Goal: Task Accomplishment & Management: Manage account settings

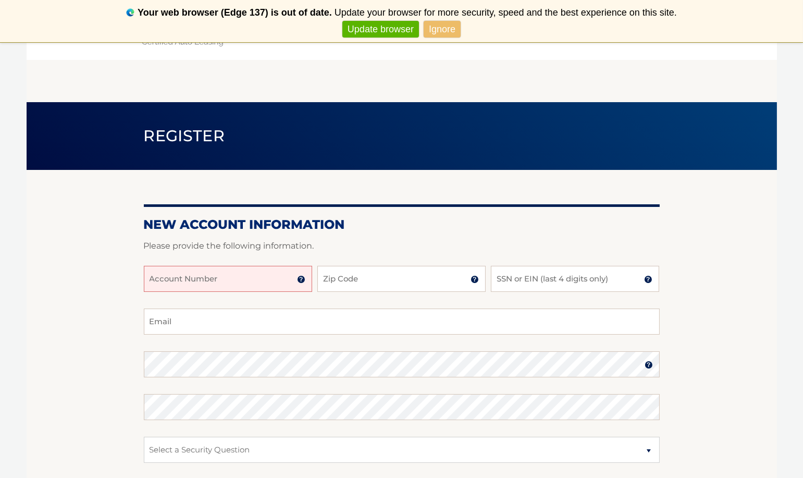
click at [195, 281] on input "Account Number" at bounding box center [228, 279] width 168 height 26
type input "44455990533"
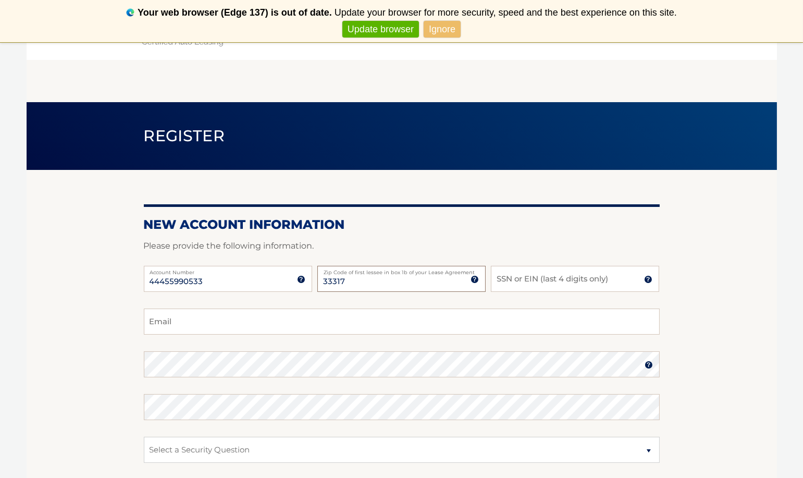
type input "33317"
type input "3136"
type input "garciatatilu@gmail.com"
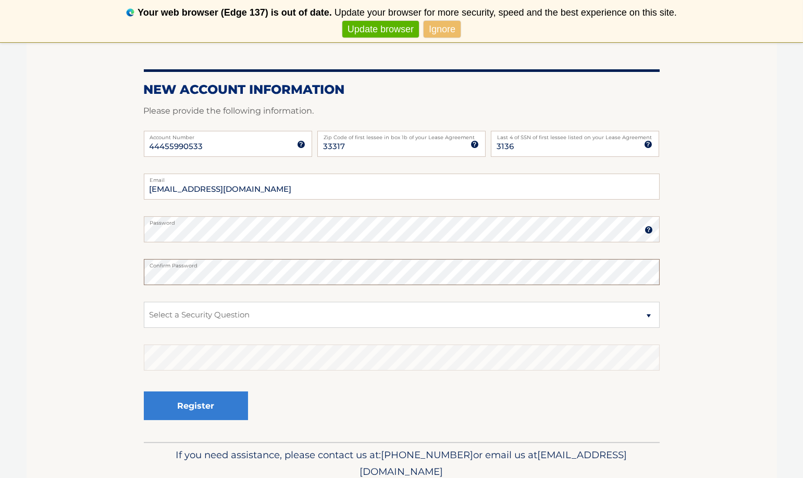
scroll to position [135, 0]
click at [634, 318] on select "Select a Security Question What was the name of your elementary school? What is…" at bounding box center [402, 314] width 516 height 26
select select "2"
click at [144, 301] on select "Select a Security Question What was the name of your elementary school? What is…" at bounding box center [402, 314] width 516 height 26
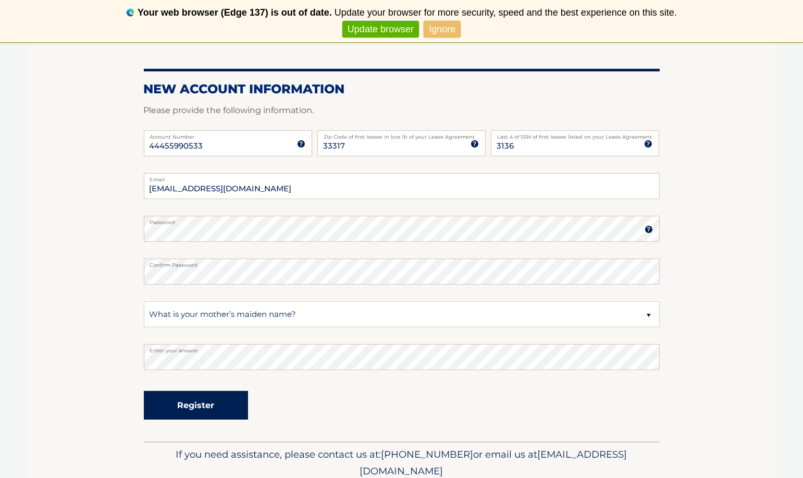
click at [239, 416] on button "Register" at bounding box center [196, 405] width 104 height 29
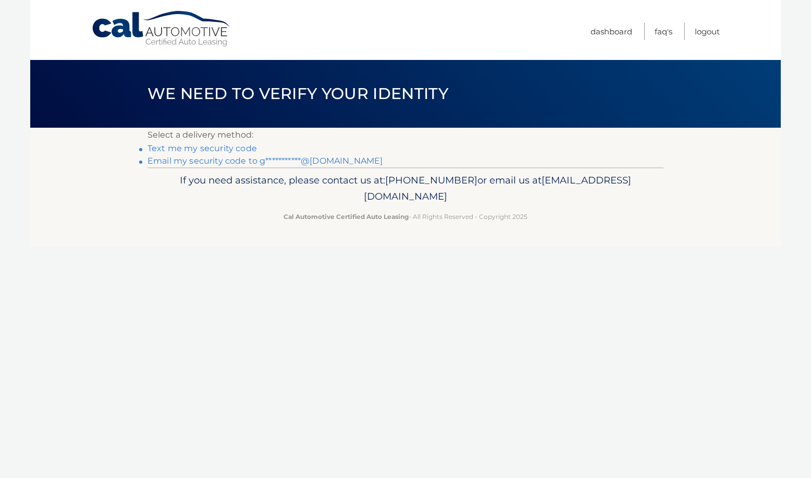
click at [207, 150] on link "Text me my security code" at bounding box center [201, 148] width 109 height 10
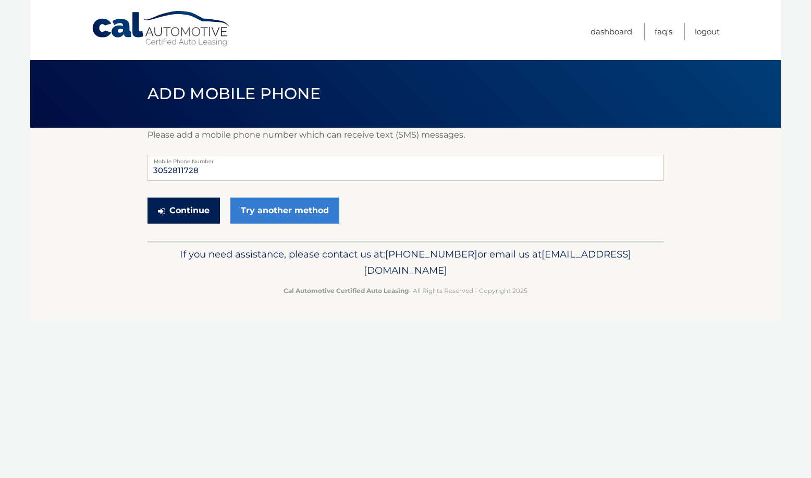
click at [182, 214] on button "Continue" at bounding box center [183, 210] width 72 height 26
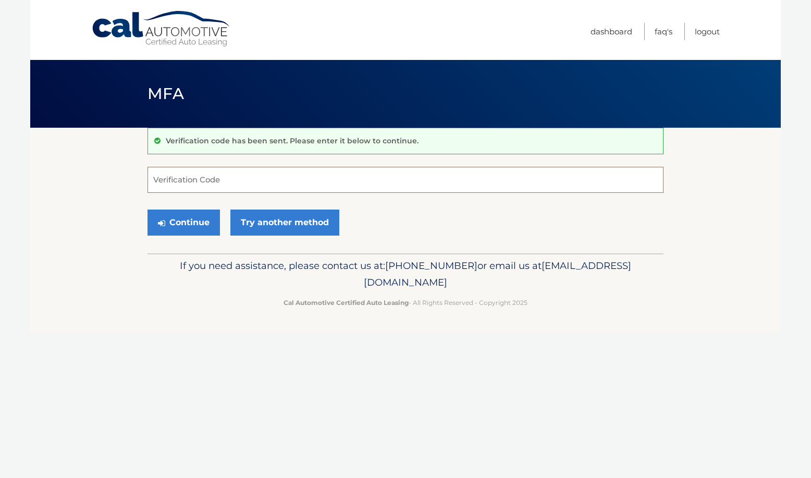
click at [230, 168] on input "Verification Code" at bounding box center [405, 180] width 516 height 26
type input "041986"
click at [194, 227] on button "Continue" at bounding box center [183, 222] width 72 height 26
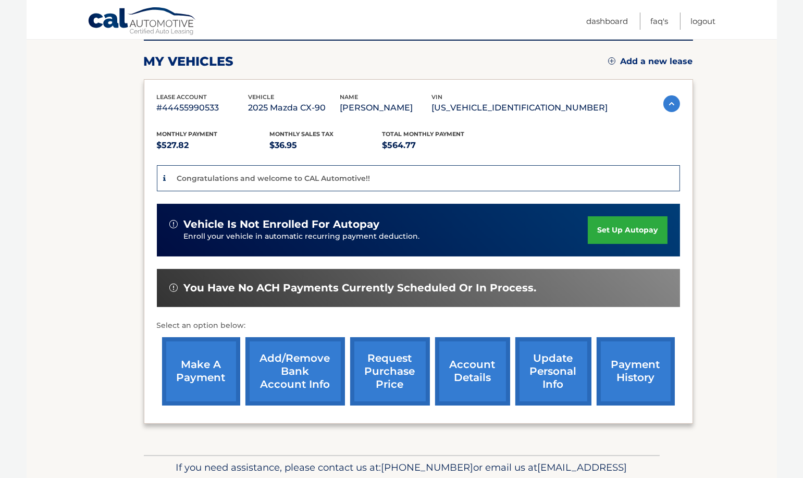
scroll to position [190, 0]
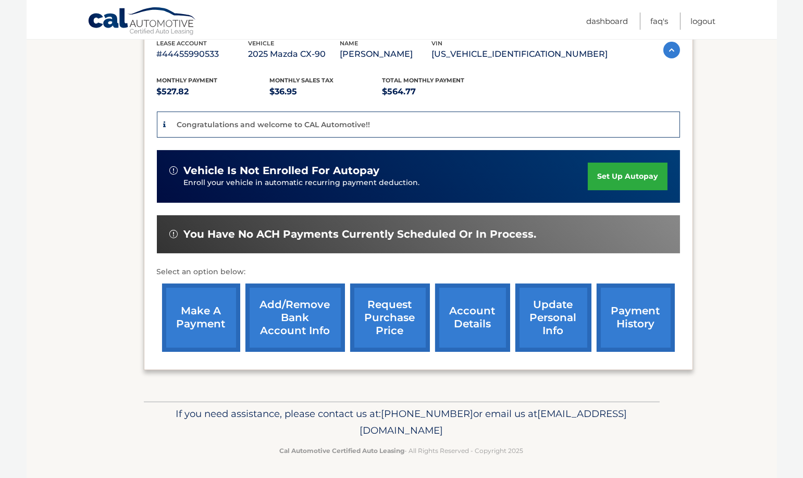
click at [484, 321] on link "account details" at bounding box center [472, 317] width 75 height 68
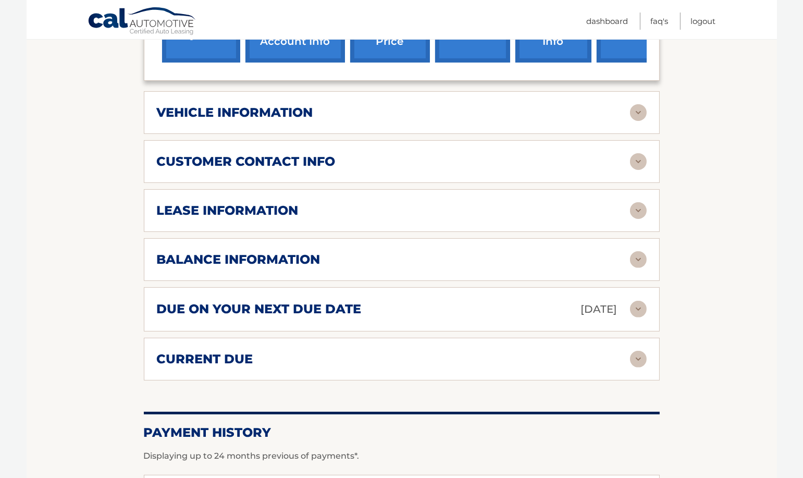
scroll to position [455, 0]
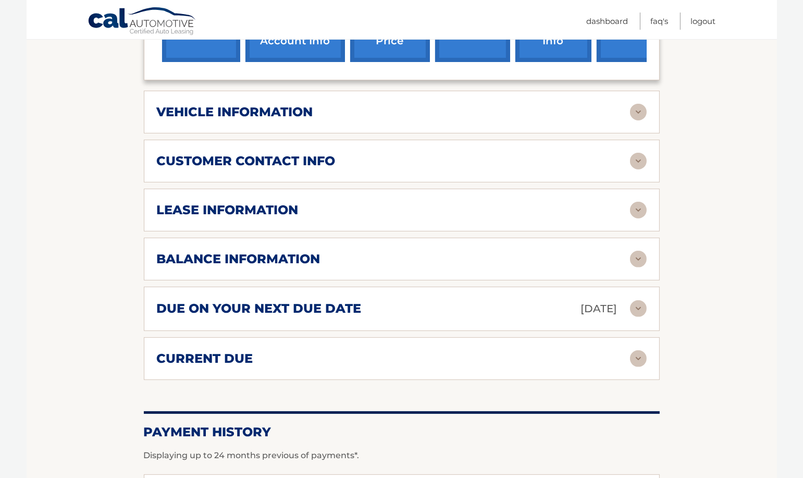
click at [631, 120] on img at bounding box center [638, 112] width 17 height 17
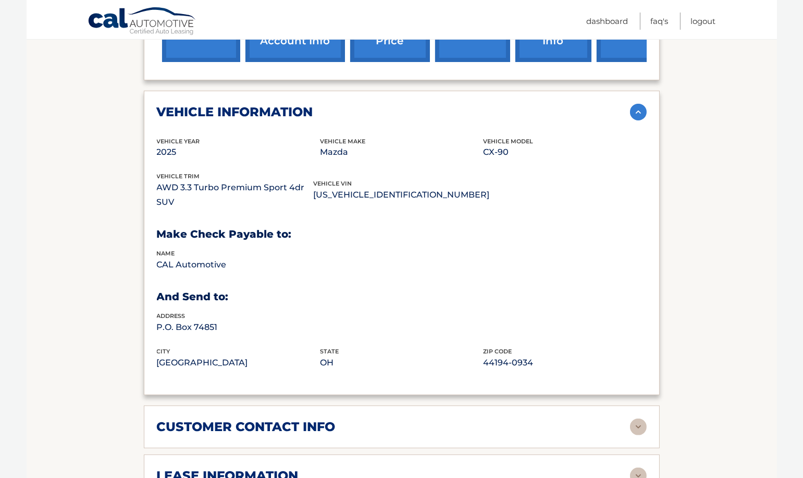
click at [633, 120] on img at bounding box center [638, 112] width 17 height 17
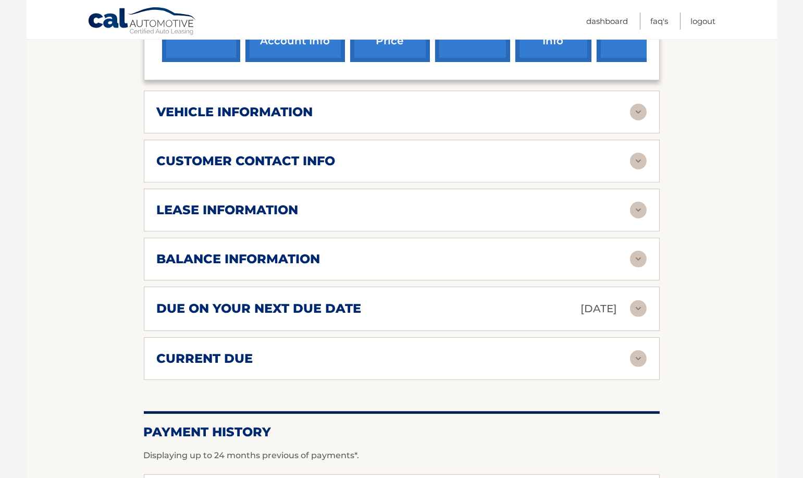
click at [639, 117] on img at bounding box center [638, 112] width 17 height 17
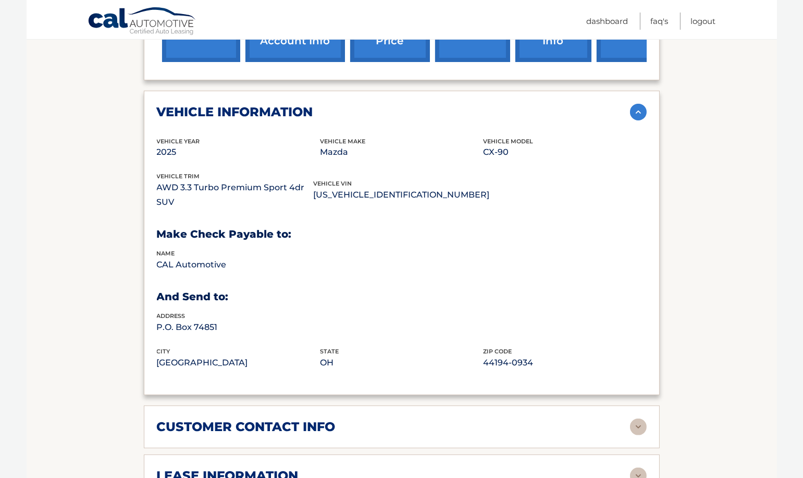
click at [639, 120] on img at bounding box center [638, 112] width 17 height 17
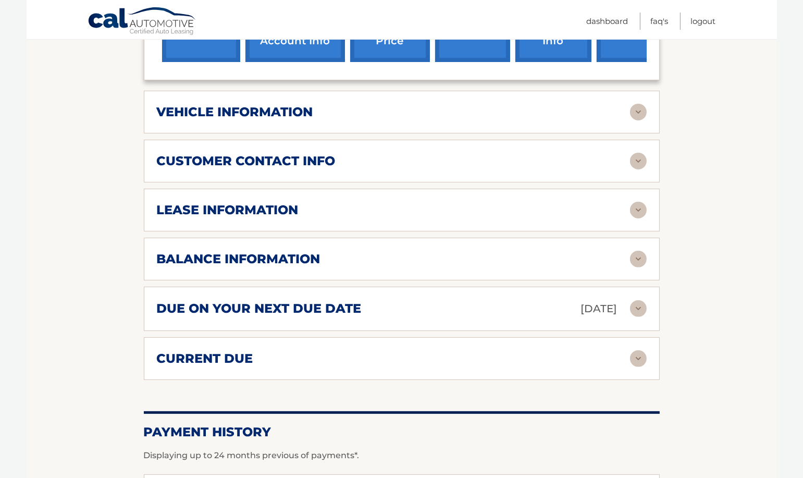
click at [639, 169] on img at bounding box center [638, 161] width 17 height 17
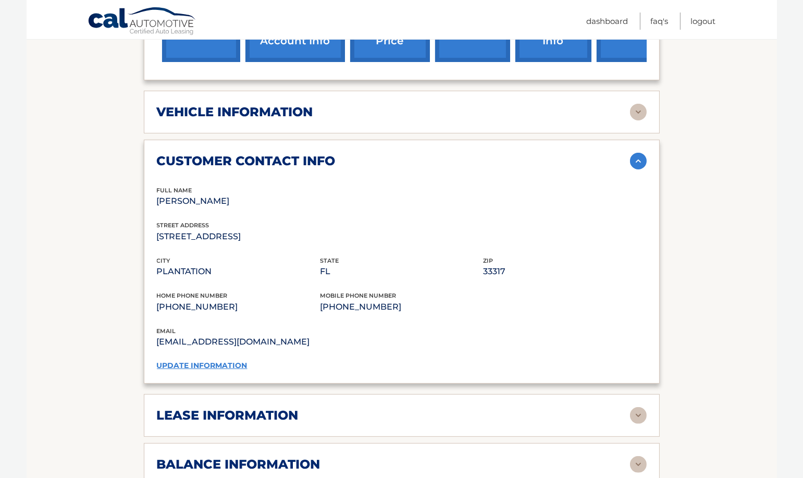
click at [635, 169] on img at bounding box center [638, 161] width 17 height 17
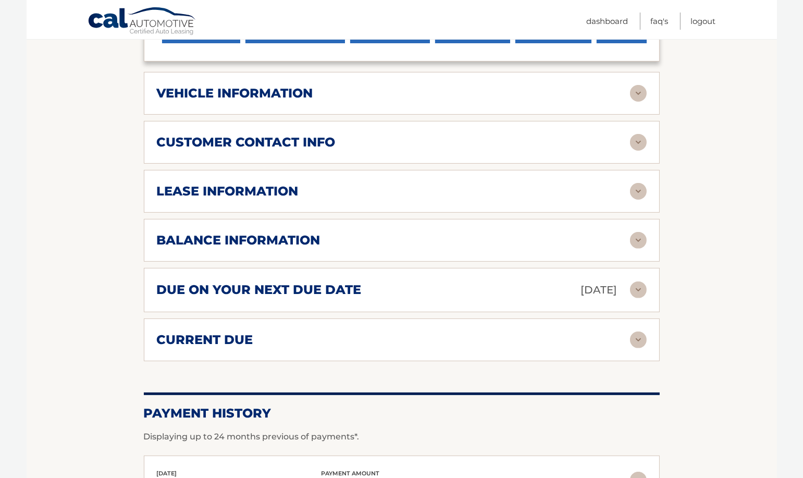
scroll to position [502, 0]
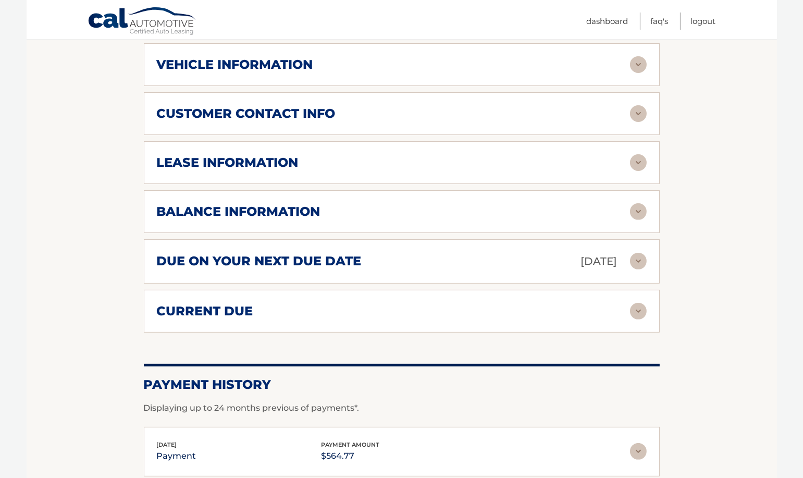
click at [632, 171] on img at bounding box center [638, 162] width 17 height 17
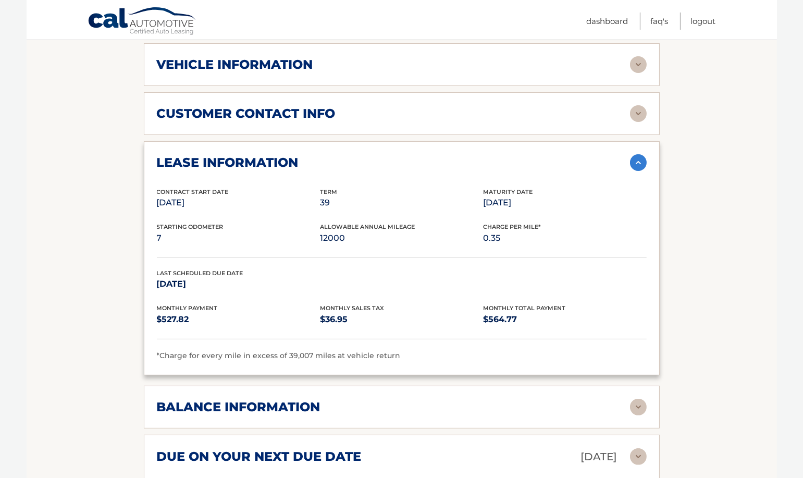
click at [639, 171] on img at bounding box center [638, 162] width 17 height 17
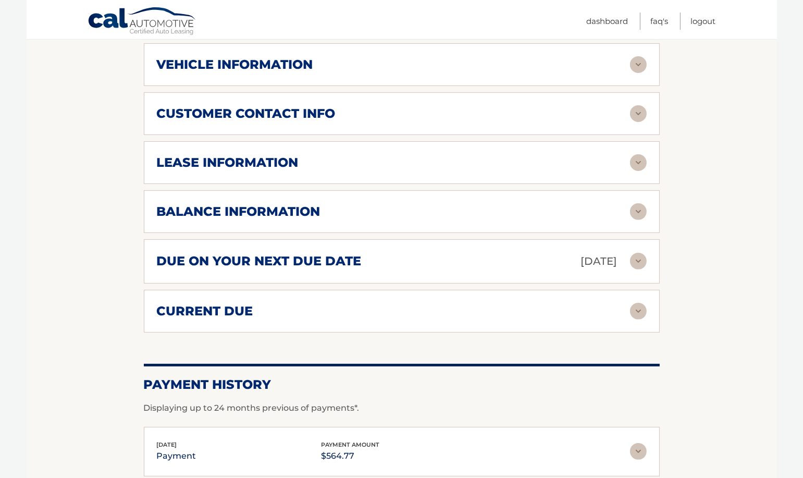
click at [637, 220] on img at bounding box center [638, 211] width 17 height 17
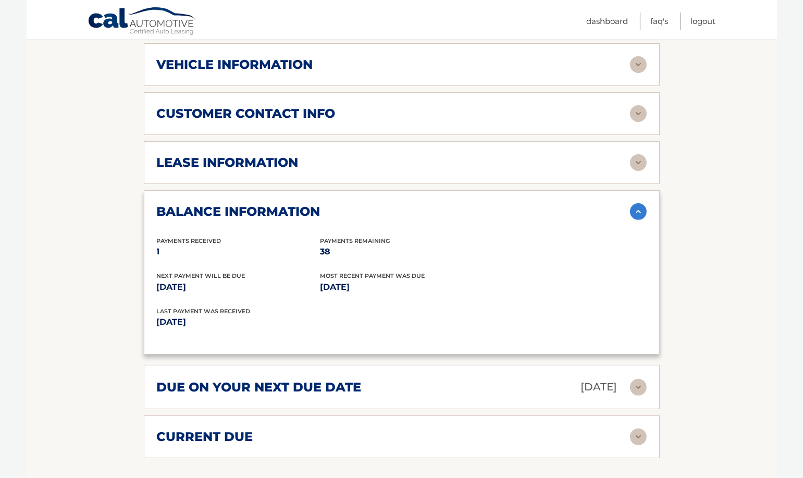
click at [632, 220] on img at bounding box center [638, 211] width 17 height 17
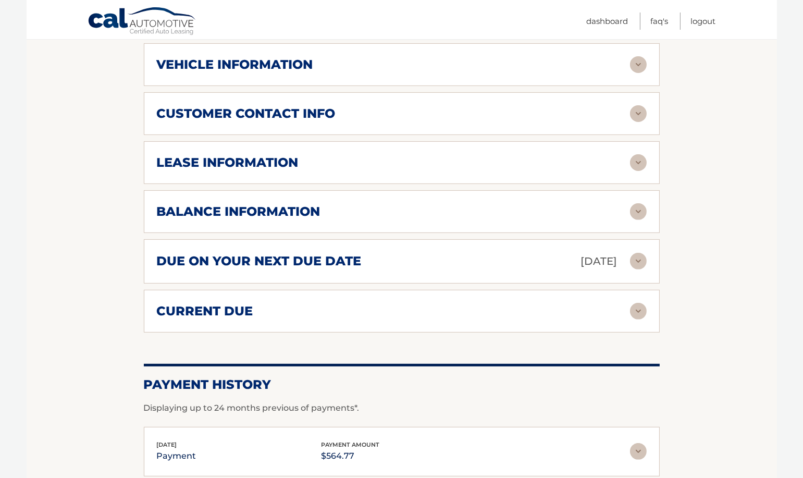
click at [638, 220] on img at bounding box center [638, 211] width 17 height 17
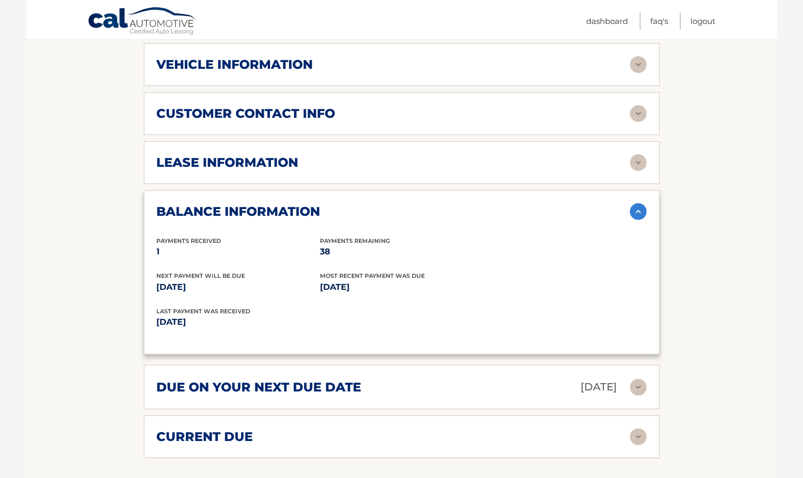
click at [637, 220] on img at bounding box center [638, 211] width 17 height 17
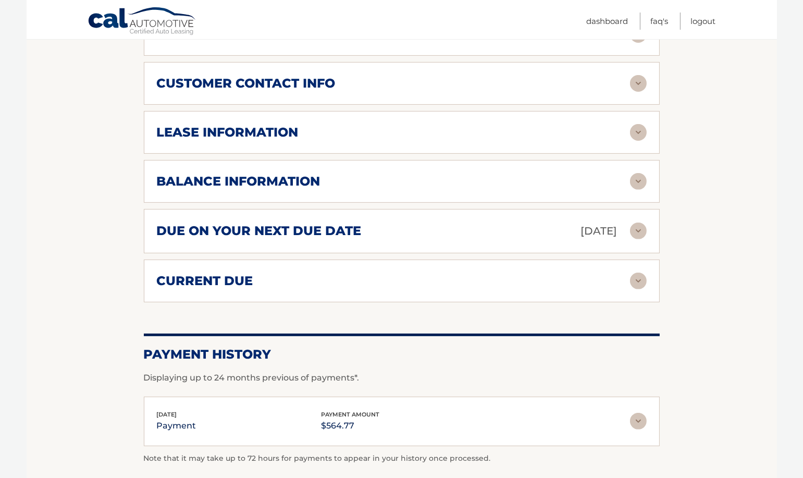
scroll to position [541, 0]
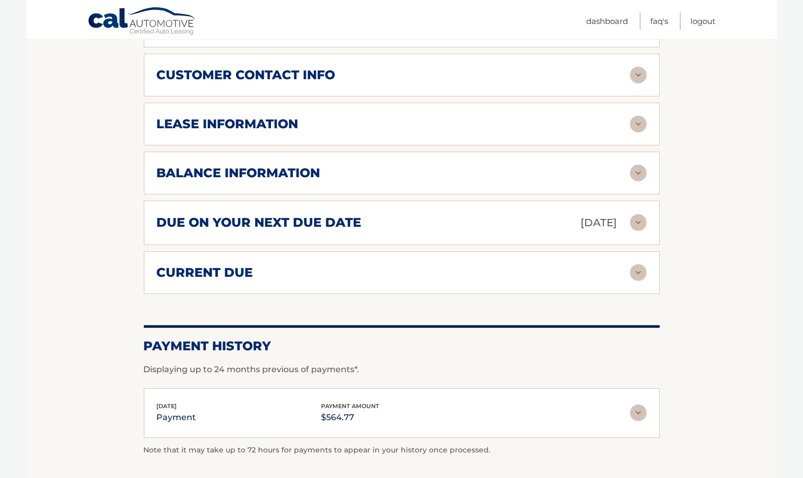
click at [638, 231] on img at bounding box center [638, 222] width 17 height 17
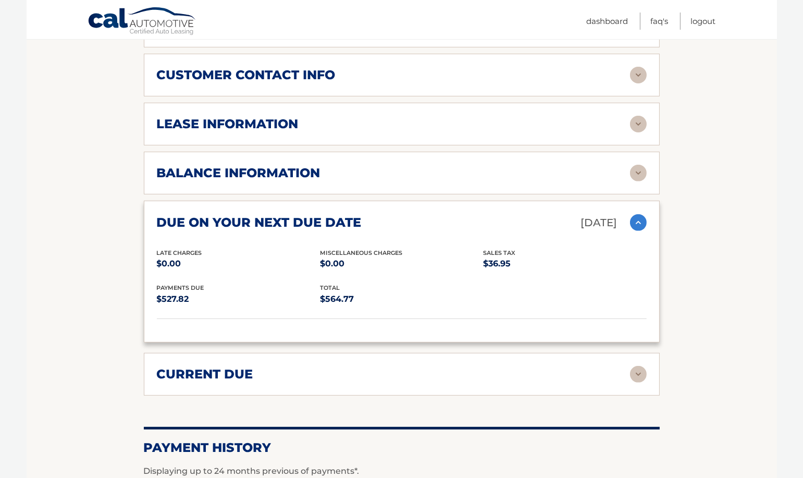
click at [640, 231] on img at bounding box center [638, 222] width 17 height 17
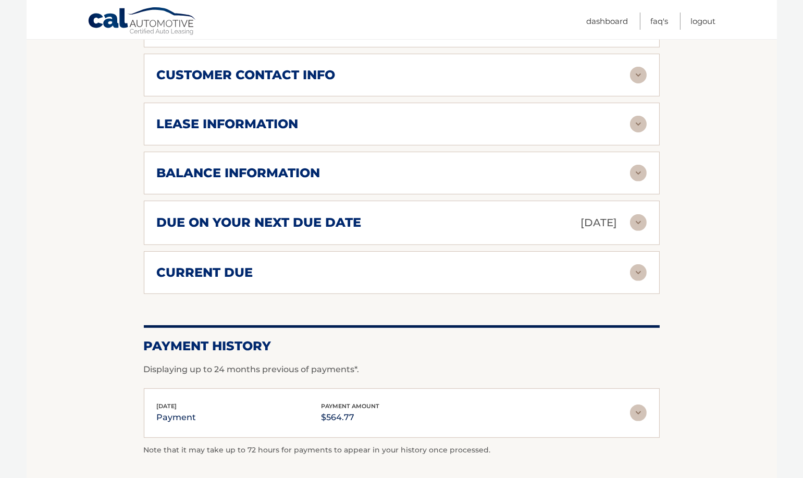
click at [632, 281] on img at bounding box center [638, 272] width 17 height 17
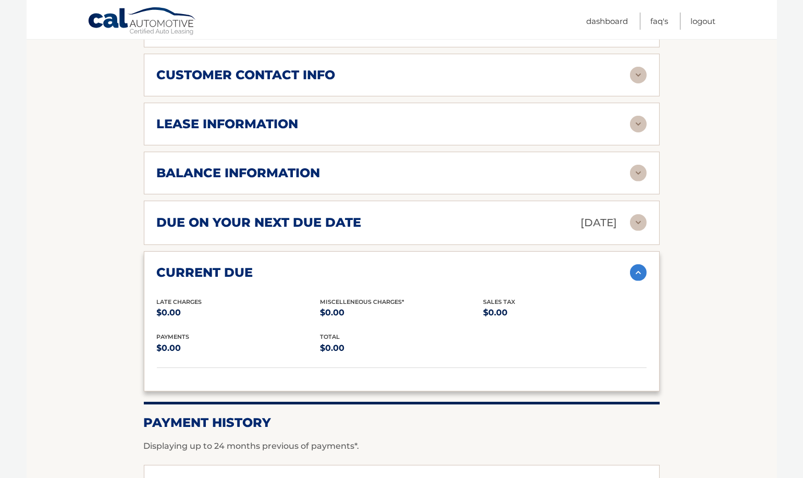
click at [632, 281] on img at bounding box center [638, 272] width 17 height 17
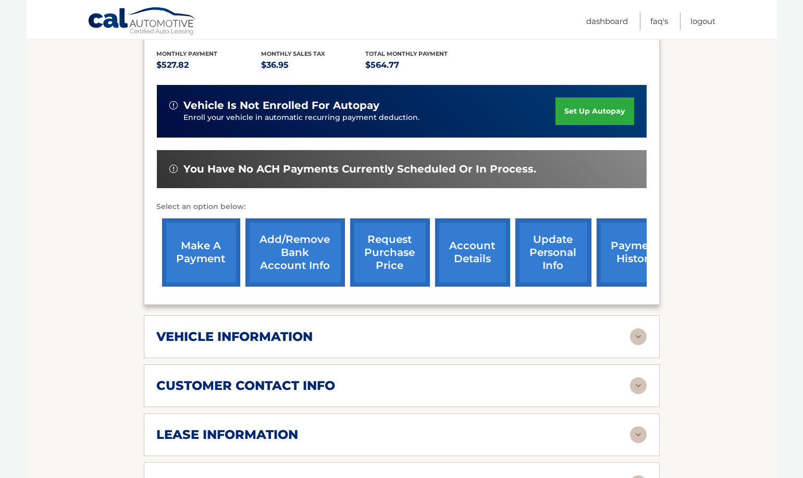
scroll to position [230, 0]
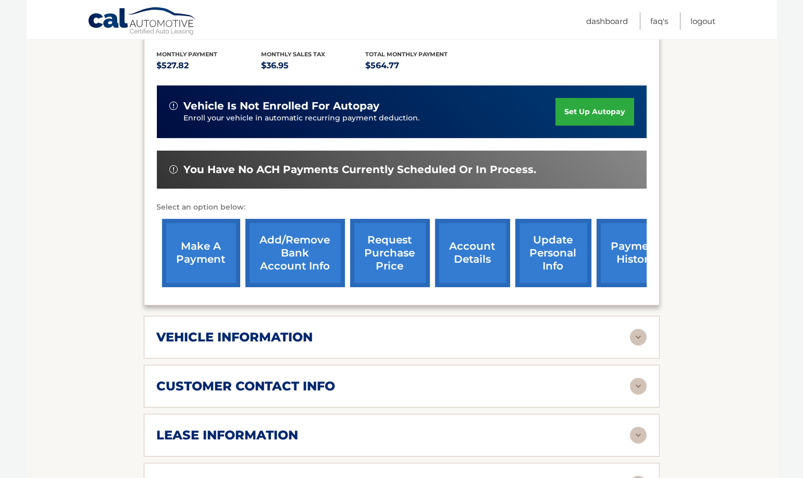
click at [610, 126] on link "set up autopay" at bounding box center [594, 112] width 78 height 28
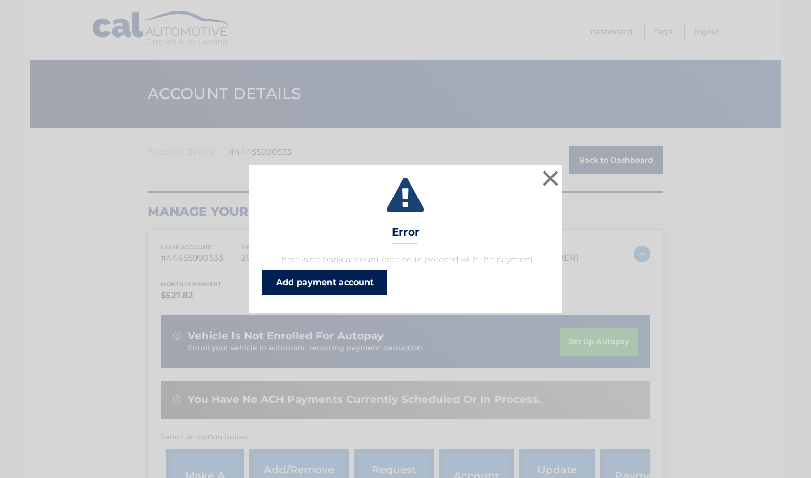
click at [340, 278] on link "Add payment account" at bounding box center [324, 282] width 125 height 25
click at [546, 183] on button "×" at bounding box center [550, 178] width 21 height 21
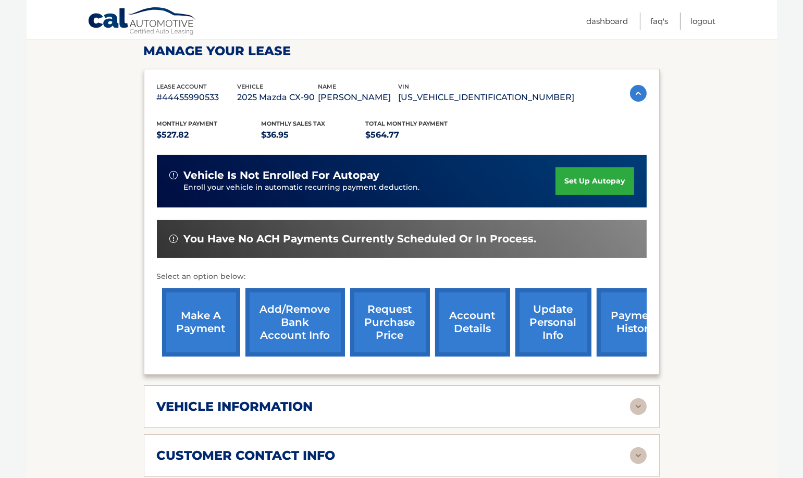
scroll to position [164, 0]
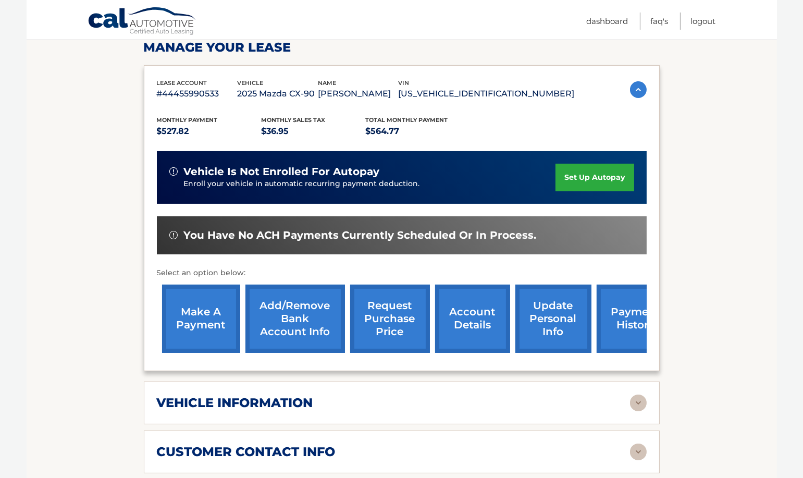
click at [285, 334] on link "Add/Remove bank account info" at bounding box center [294, 318] width 99 height 68
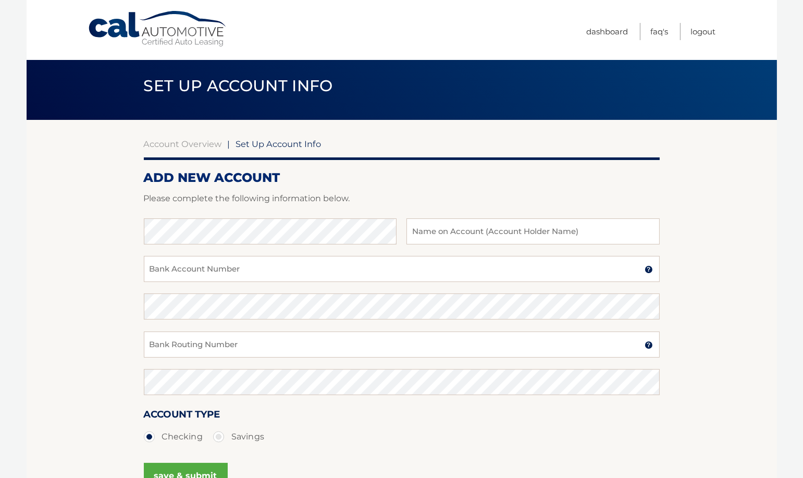
scroll to position [5, 0]
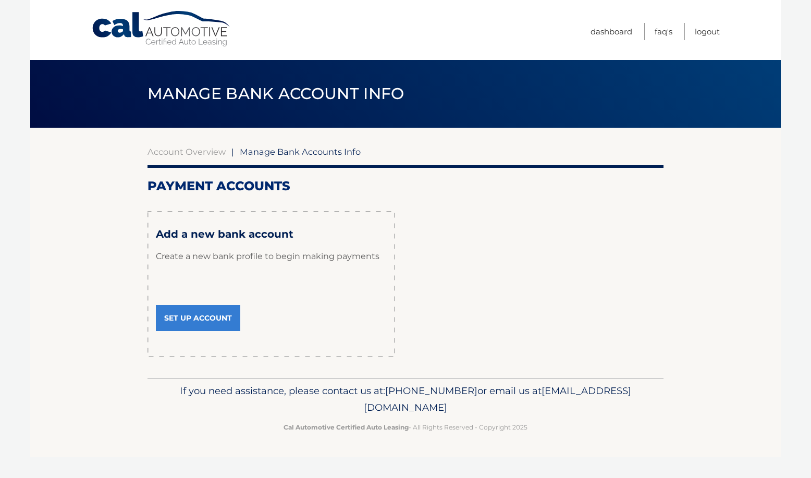
click at [207, 323] on link "Set Up Account" at bounding box center [198, 318] width 84 height 26
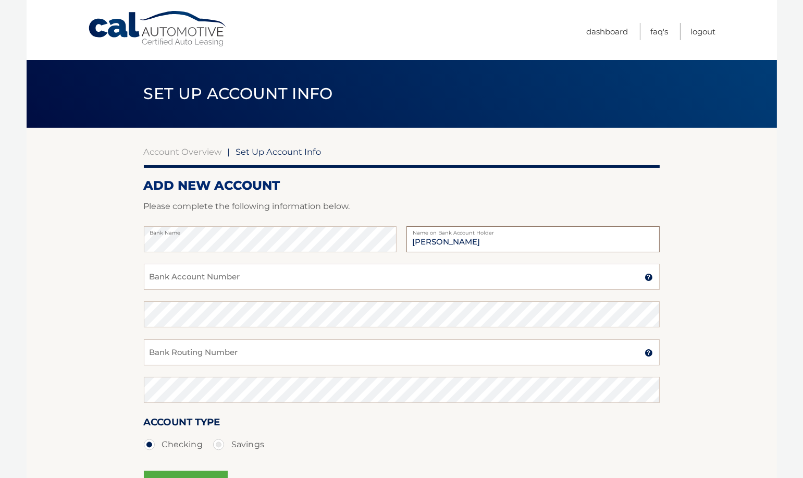
type input "[PERSON_NAME]"
click at [330, 278] on input "Bank Account Number" at bounding box center [402, 277] width 516 height 26
paste input "229020769458"
type input "229020769458"
click at [245, 354] on input "Bank Routing Number" at bounding box center [402, 352] width 516 height 26
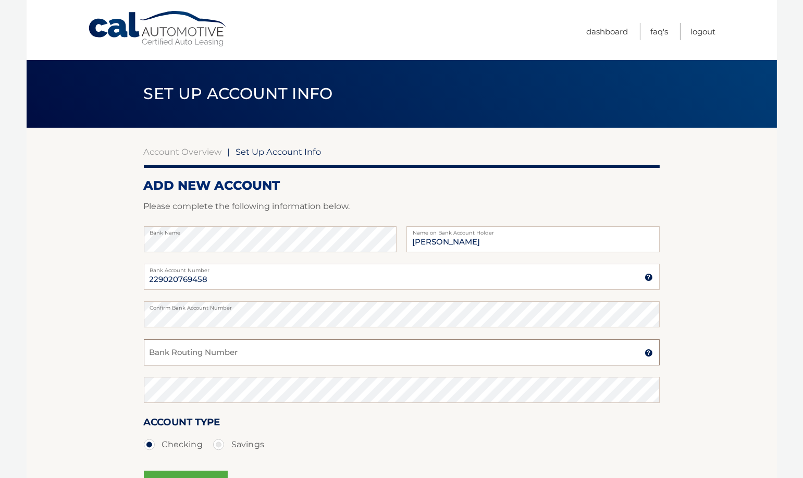
paste input "063100277"
type input "063100277"
click at [255, 387] on div "Confirm Bank Routing Number" at bounding box center [402, 390] width 516 height 26
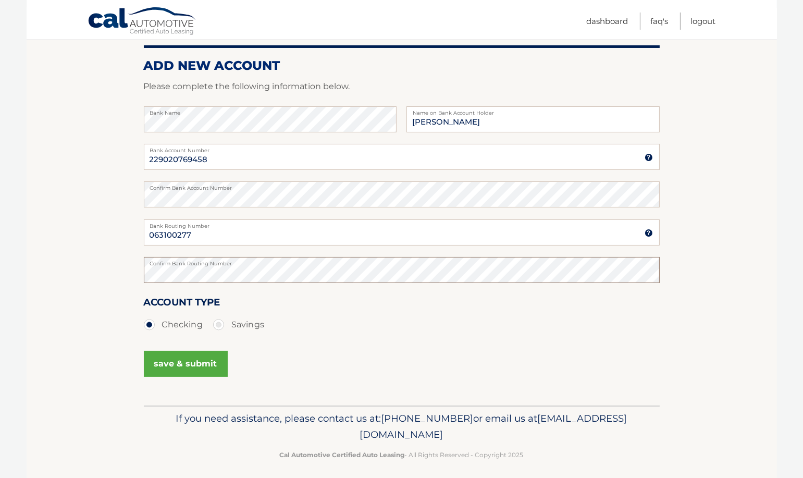
scroll to position [123, 0]
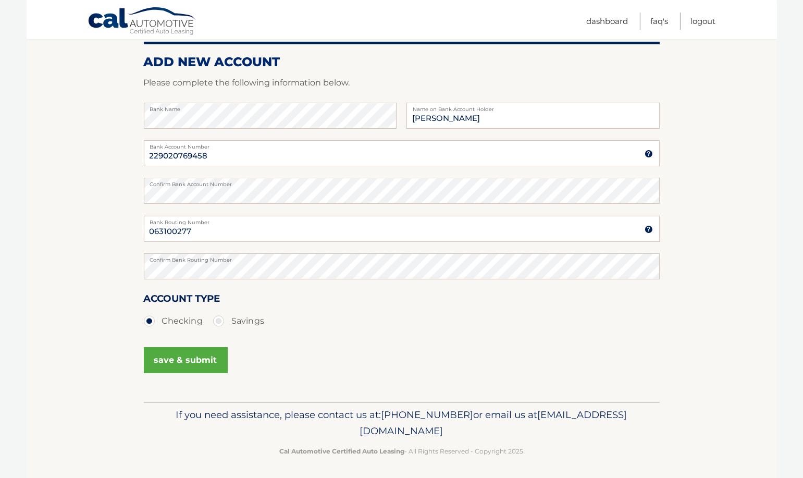
click at [182, 357] on button "save & submit" at bounding box center [186, 360] width 84 height 26
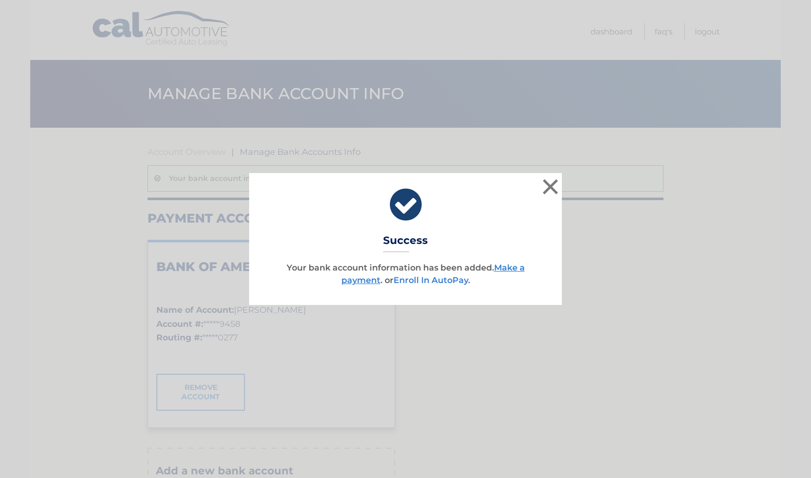
click at [435, 283] on link "Enroll In AutoPay" at bounding box center [430, 280] width 74 height 10
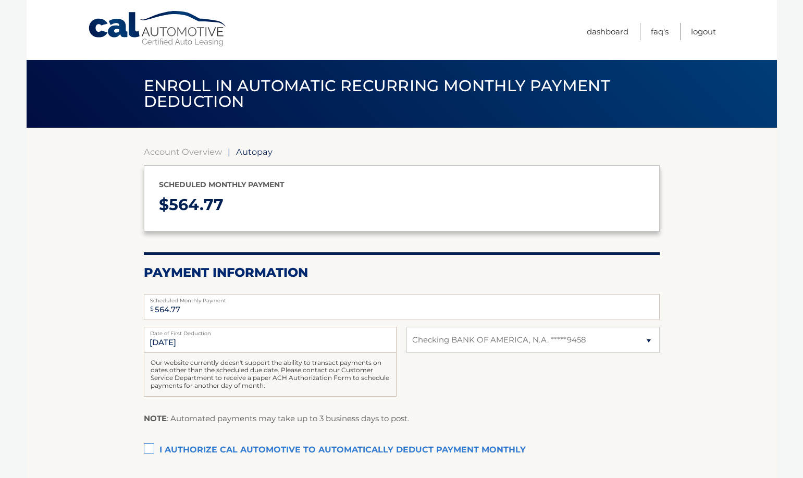
select select "NzVjYjM5MTktYzg3ZC00NWU5LTg5OGYtZDdlNWU0Y2VkZDNj"
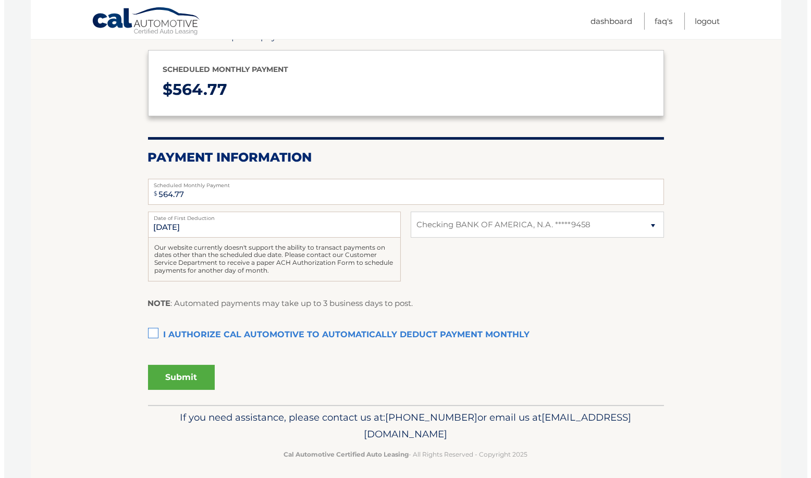
scroll to position [120, 0]
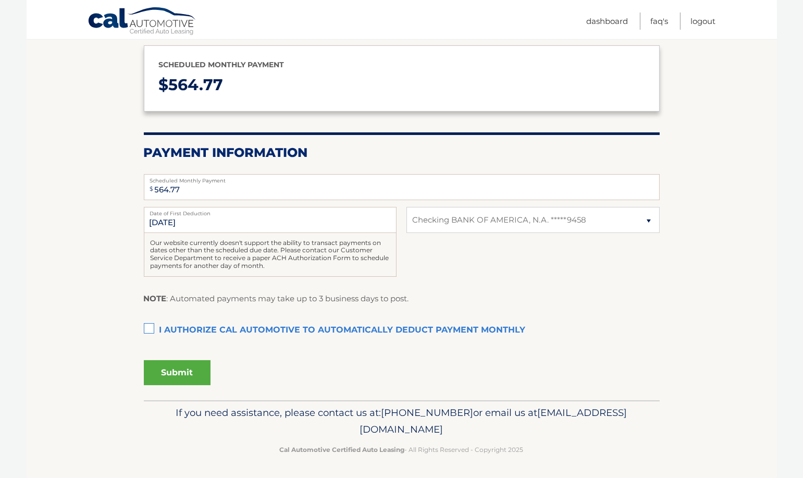
click at [161, 320] on label "I authorize cal automotive to automatically deduct payment monthly This checkbo…" at bounding box center [402, 330] width 516 height 21
click at [0, 0] on input "I authorize cal automotive to automatically deduct payment monthly This checkbo…" at bounding box center [0, 0] width 0 height 0
click at [186, 374] on button "Submit" at bounding box center [177, 372] width 67 height 25
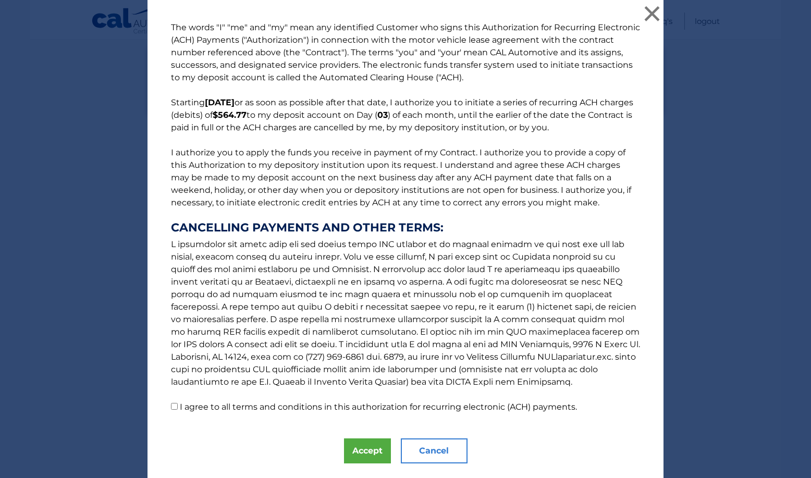
click at [171, 406] on input "I agree to all terms and conditions in this authorization for recurring electro…" at bounding box center [174, 406] width 7 height 7
checkbox input "true"
click at [364, 447] on button "Accept" at bounding box center [367, 450] width 47 height 25
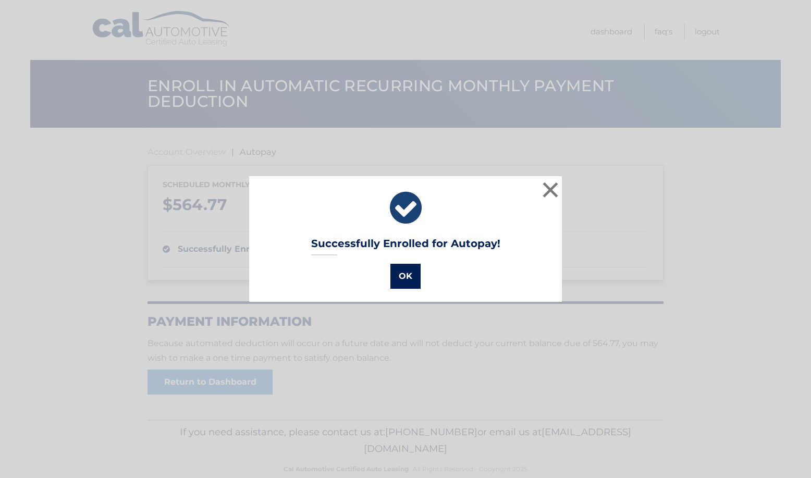
click at [405, 275] on button "OK" at bounding box center [405, 276] width 30 height 25
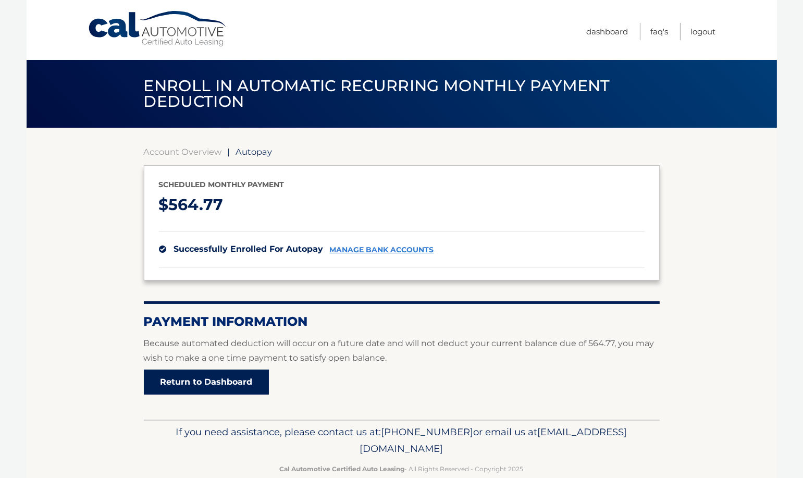
click at [212, 378] on link "Return to Dashboard" at bounding box center [206, 381] width 125 height 25
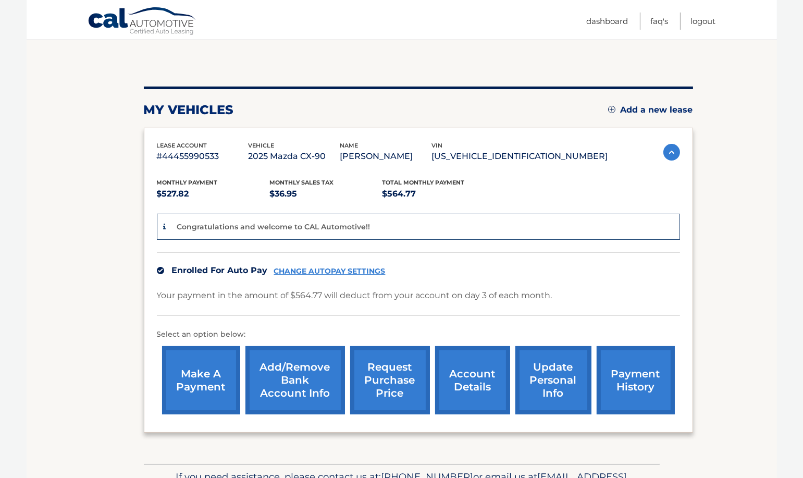
scroll to position [90, 0]
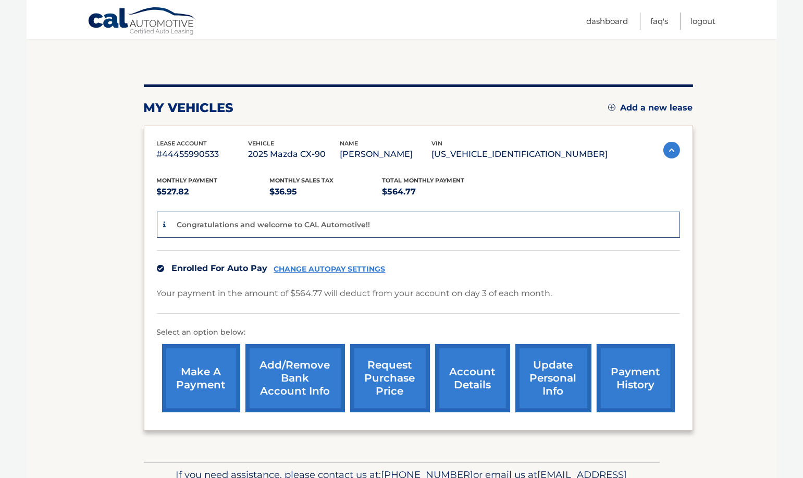
click at [626, 372] on link "payment history" at bounding box center [635, 378] width 78 height 68
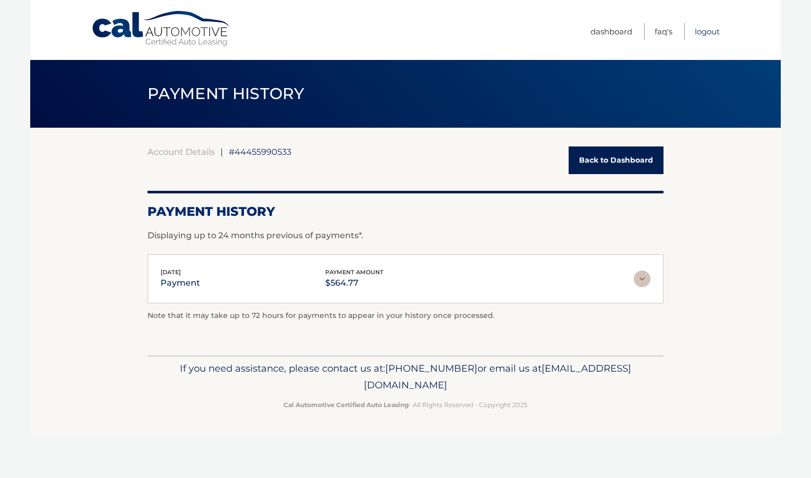
click at [715, 32] on link "Logout" at bounding box center [706, 31] width 25 height 17
